Goal: Task Accomplishment & Management: Use online tool/utility

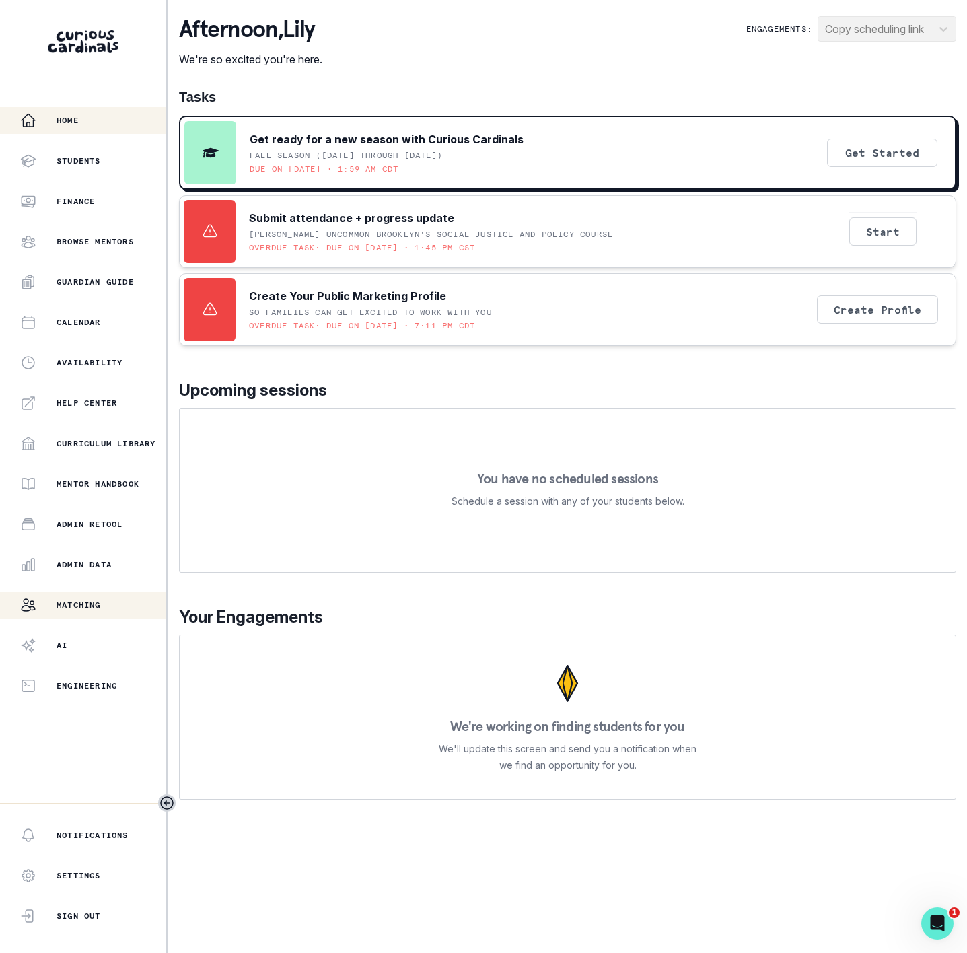
click at [116, 602] on div "Matching" at bounding box center [92, 605] width 145 height 16
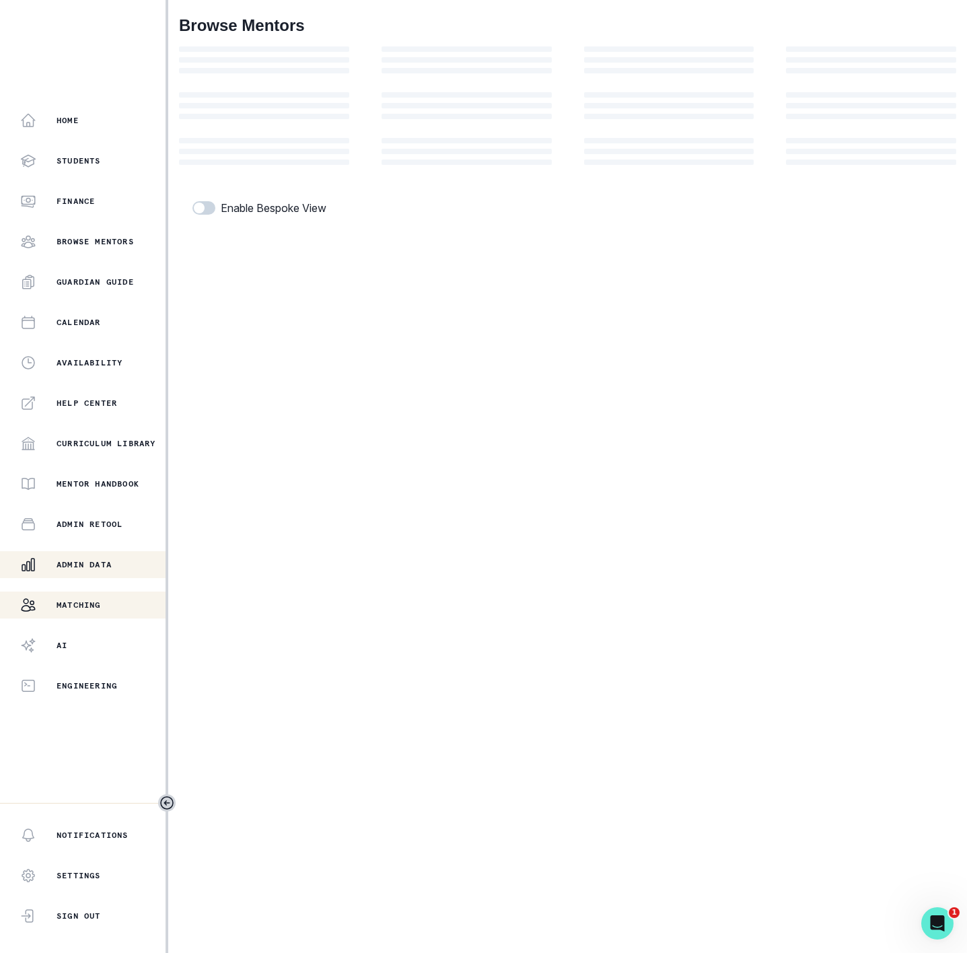
click at [108, 567] on p "Admin Data" at bounding box center [84, 564] width 55 height 11
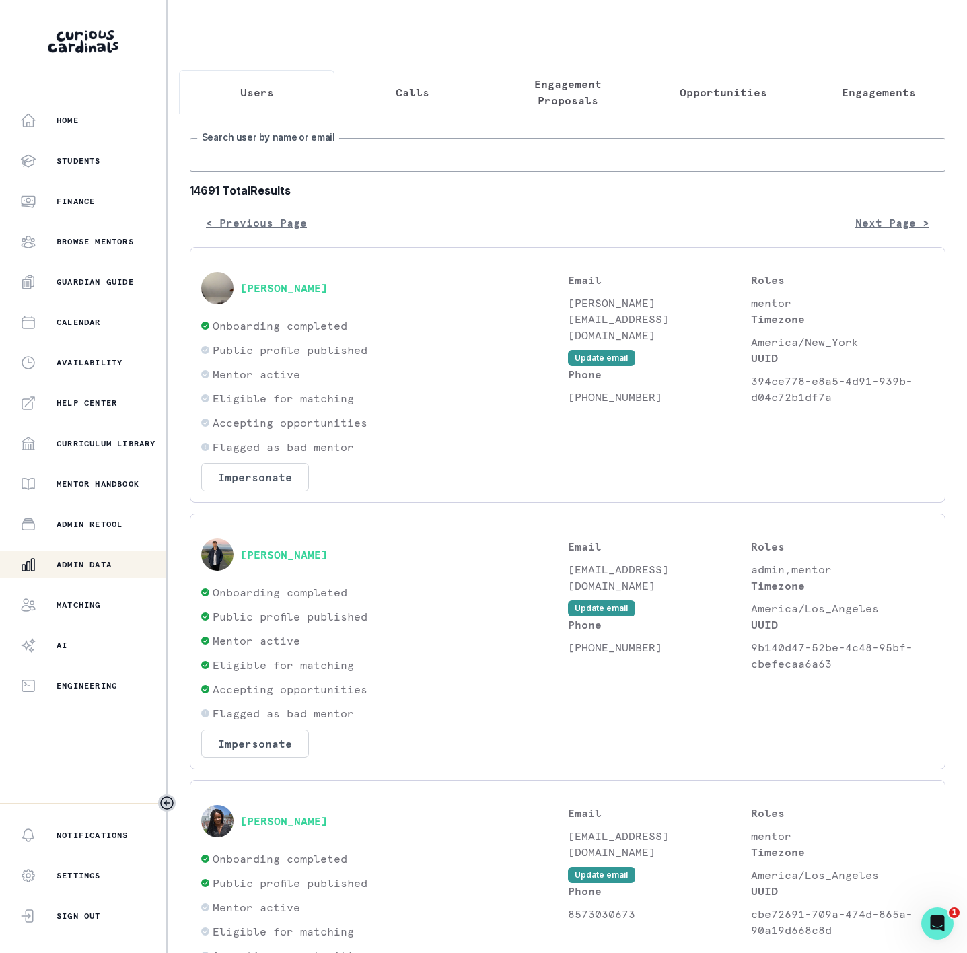
click at [323, 162] on input "Search user by name or email" at bounding box center [568, 155] width 756 height 34
paste input "([EMAIL_ADDRESS][DOMAIN_NAME]"
type input "([EMAIL_ADDRESS][DOMAIN_NAME]"
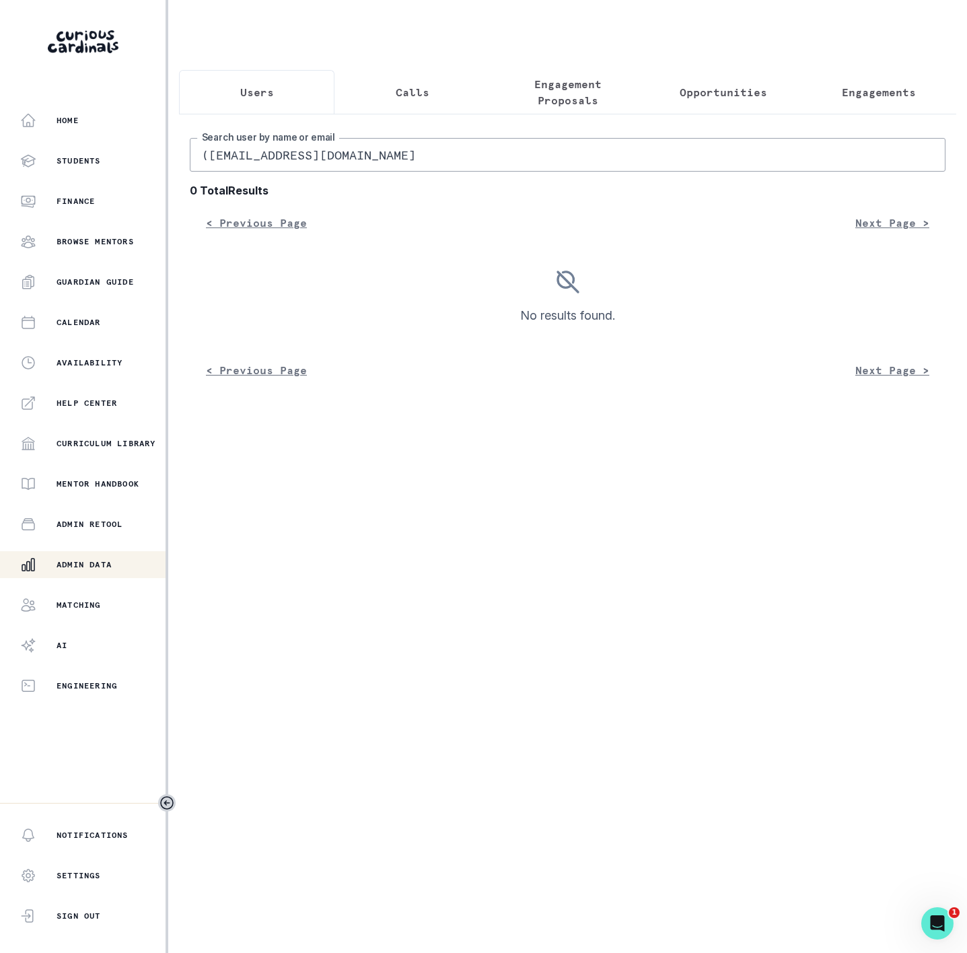
drag, startPoint x: 212, startPoint y: 172, endPoint x: 184, endPoint y: 160, distance: 29.9
click at [182, 170] on div "([EMAIL_ADDRESS][DOMAIN_NAME] Search user by name or email 0 Total Results < Pr…" at bounding box center [567, 254] width 777 height 281
type input "[EMAIL_ADDRESS][DOMAIN_NAME]"
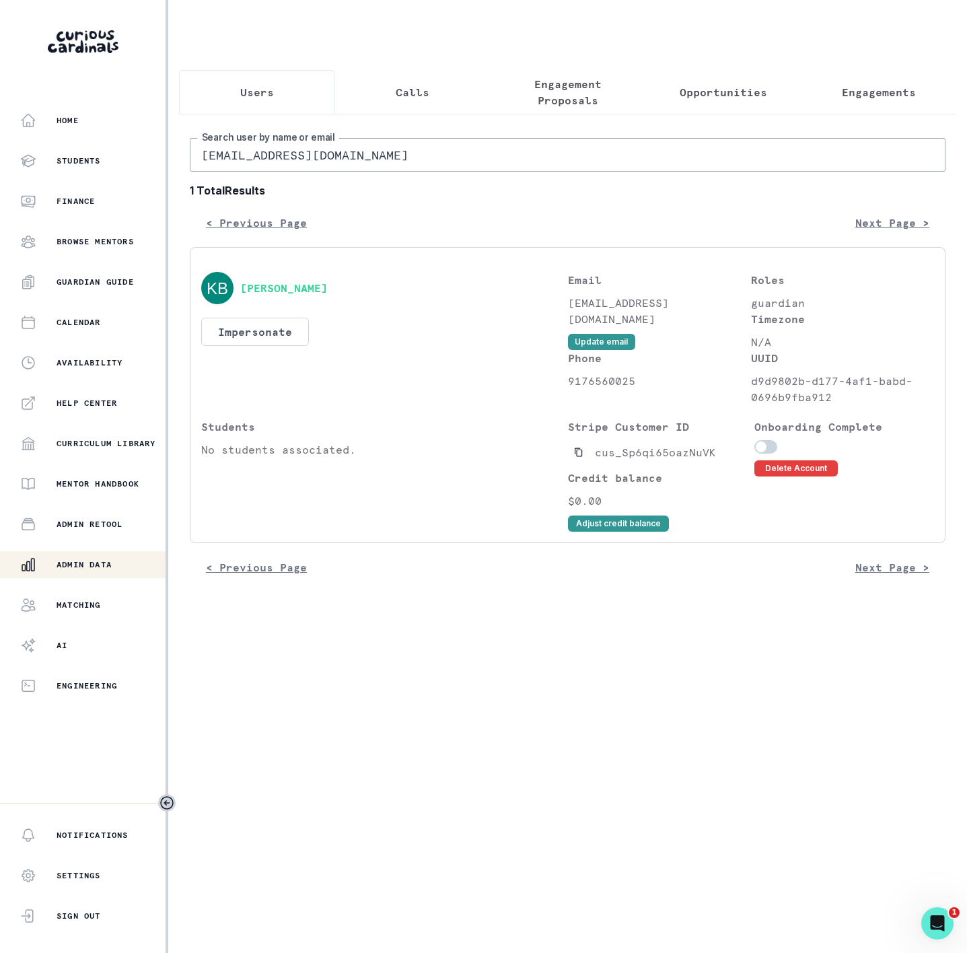
click at [768, 453] on span at bounding box center [765, 446] width 23 height 13
click at [754, 440] on input "checkbox" at bounding box center [754, 439] width 1 height 1
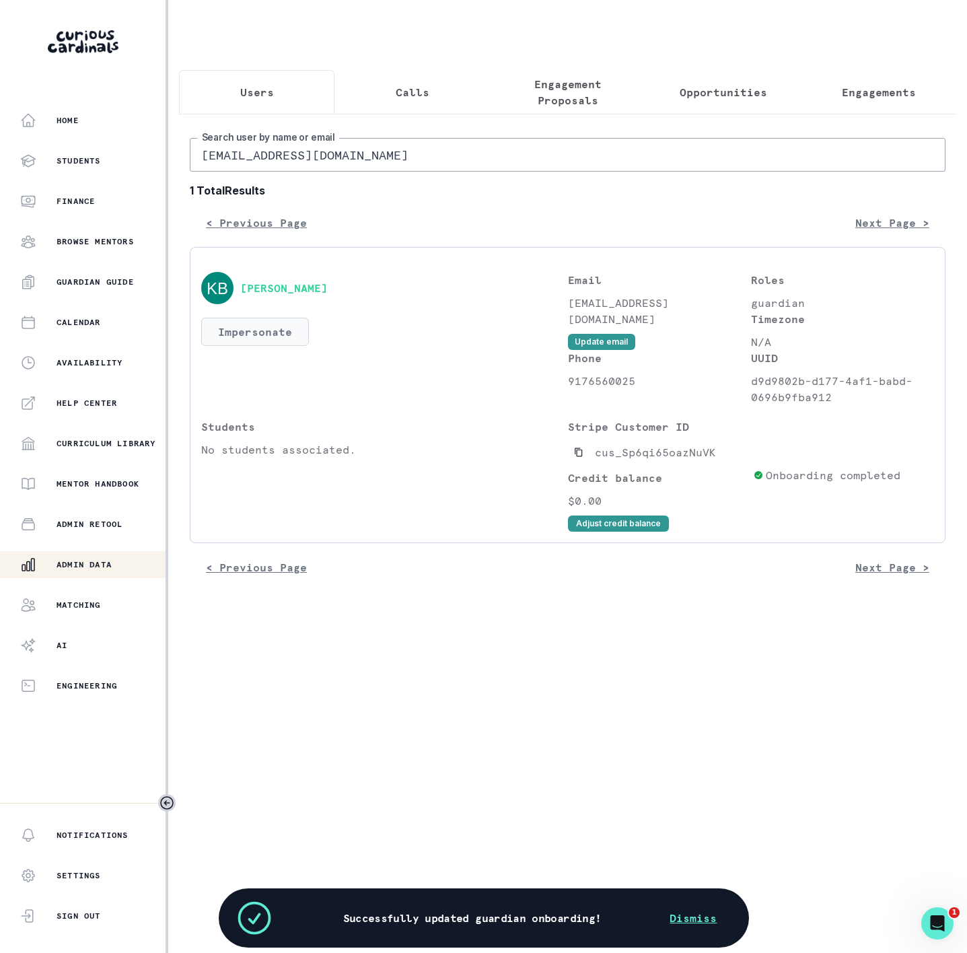
click at [253, 346] on button "Impersonate" at bounding box center [255, 332] width 108 height 28
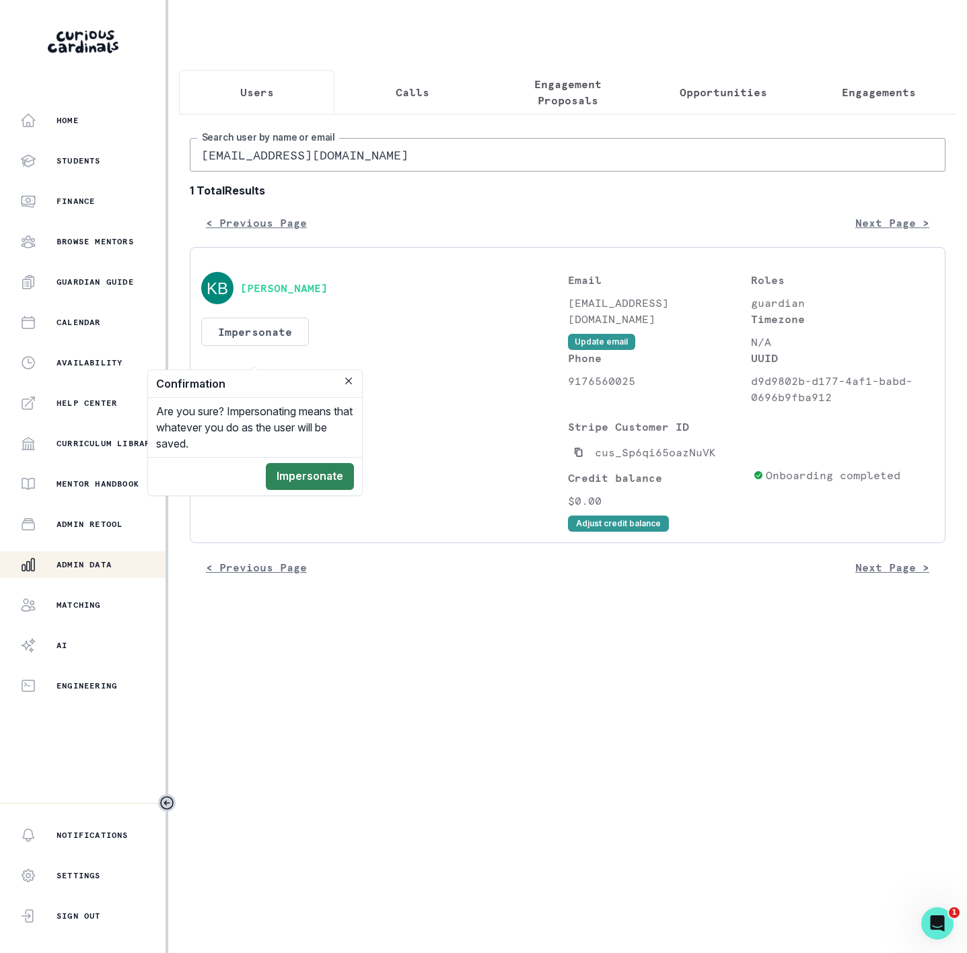
click at [305, 481] on button "Impersonate" at bounding box center [310, 476] width 88 height 27
